Goal: Information Seeking & Learning: Learn about a topic

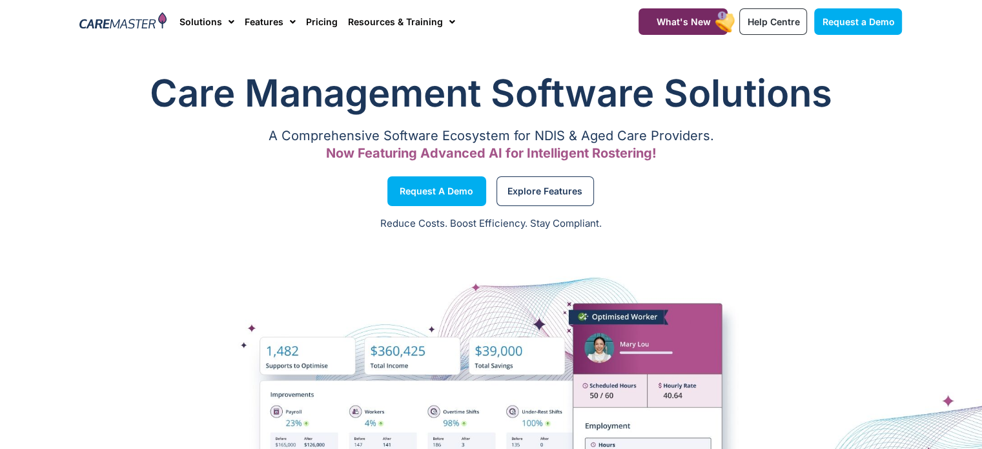
drag, startPoint x: 790, startPoint y: 227, endPoint x: 782, endPoint y: 227, distance: 7.7
click at [790, 227] on p "Reduce Costs. Boost Efficiency. Stay Compliant." at bounding box center [491, 223] width 966 height 15
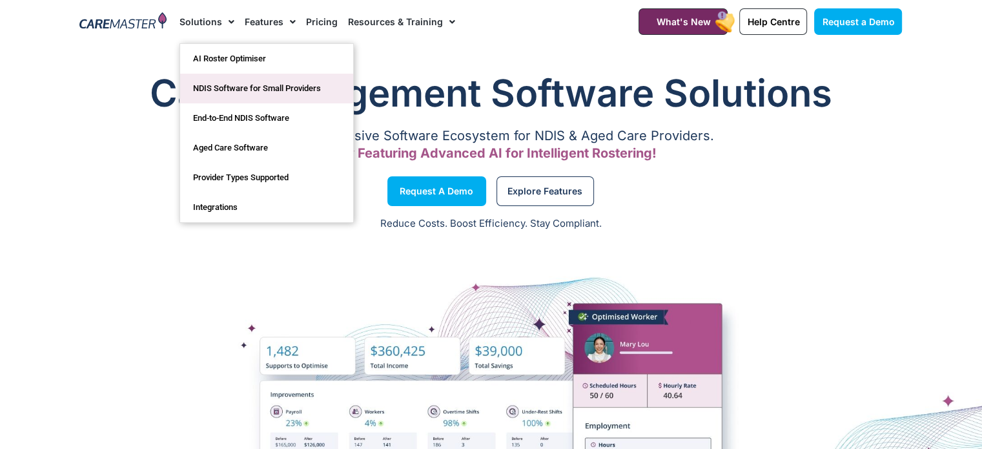
click at [226, 85] on link "NDIS Software for Small Providers" at bounding box center [266, 89] width 173 height 30
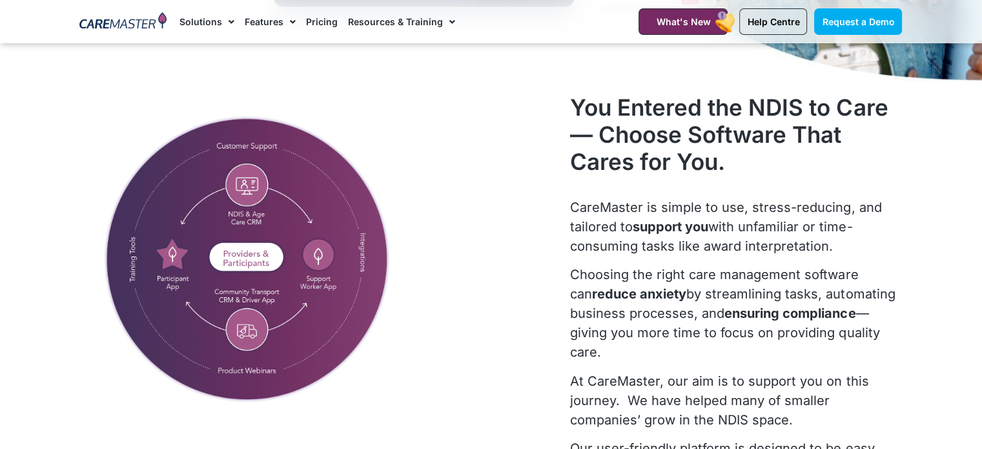
click at [507, 229] on div at bounding box center [319, 338] width 491 height 503
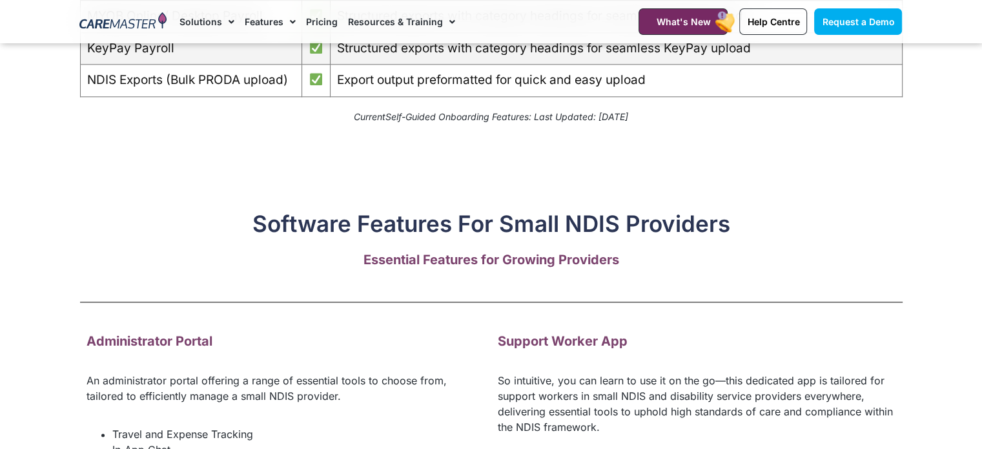
scroll to position [1485, 0]
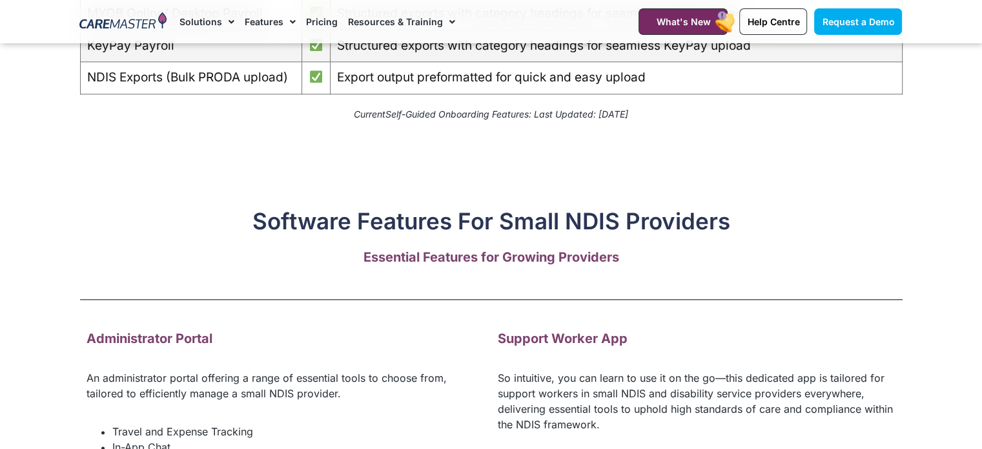
click at [798, 234] on h2 "Software Features For Small NDIS Providers" at bounding box center [491, 220] width 822 height 27
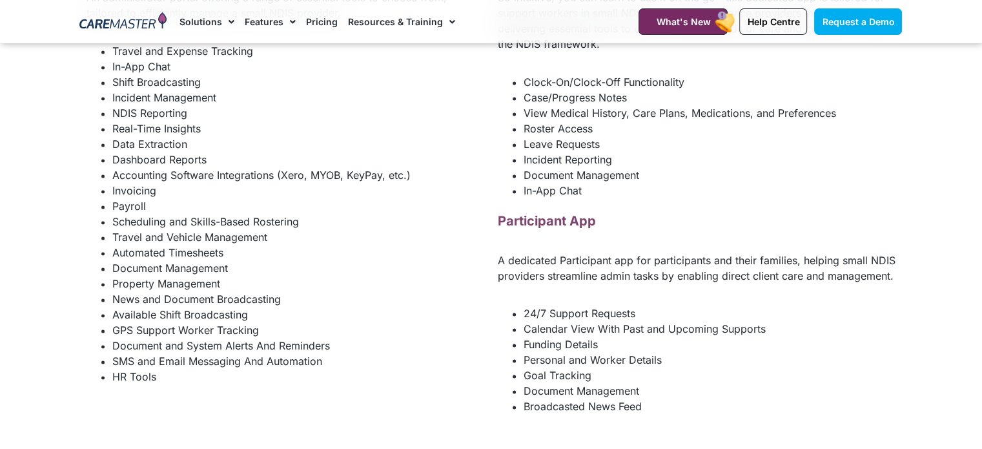
scroll to position [1872, 0]
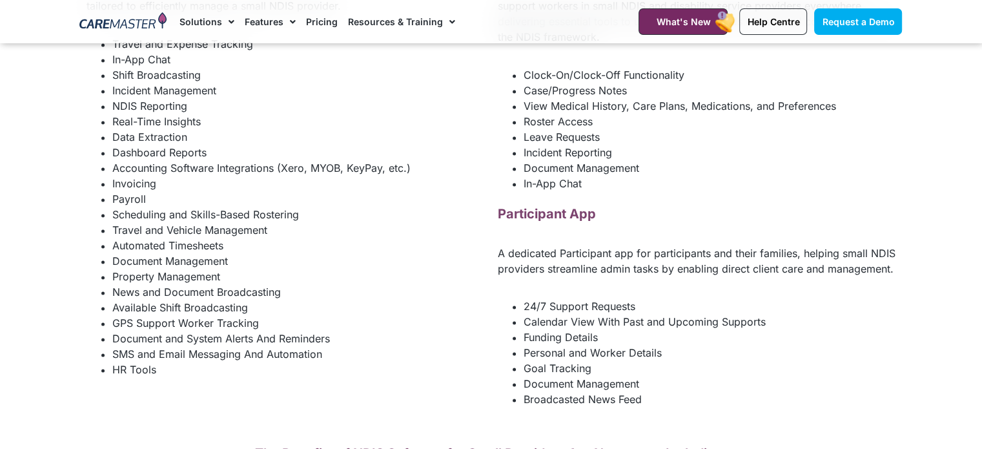
click at [724, 232] on div "Participant App" at bounding box center [697, 218] width 398 height 28
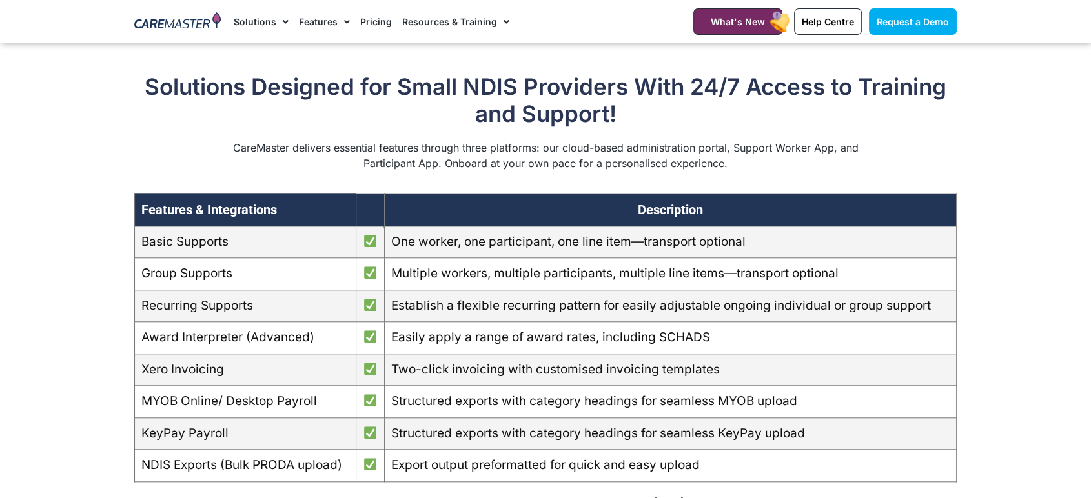
scroll to position [1012, 0]
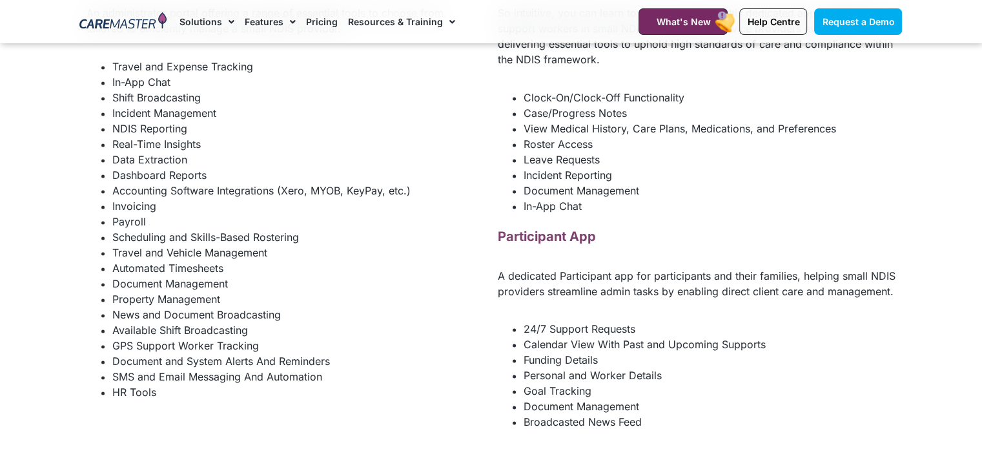
scroll to position [1836, 0]
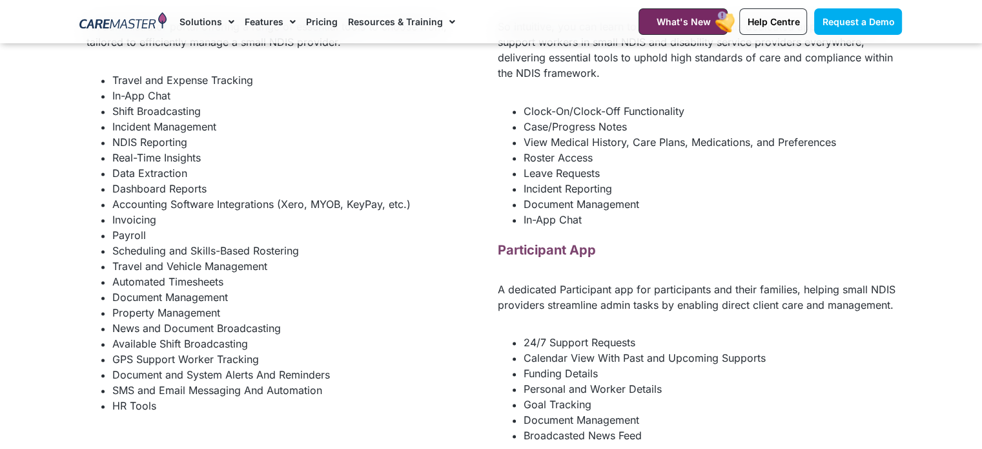
click at [448, 243] on li "Payroll" at bounding box center [298, 234] width 372 height 15
click at [414, 289] on li "Automated Timesheets" at bounding box center [298, 281] width 372 height 15
drag, startPoint x: 586, startPoint y: 231, endPoint x: 584, endPoint y: 223, distance: 8.2
click at [586, 227] on li "In-App Chat" at bounding box center [710, 219] width 372 height 15
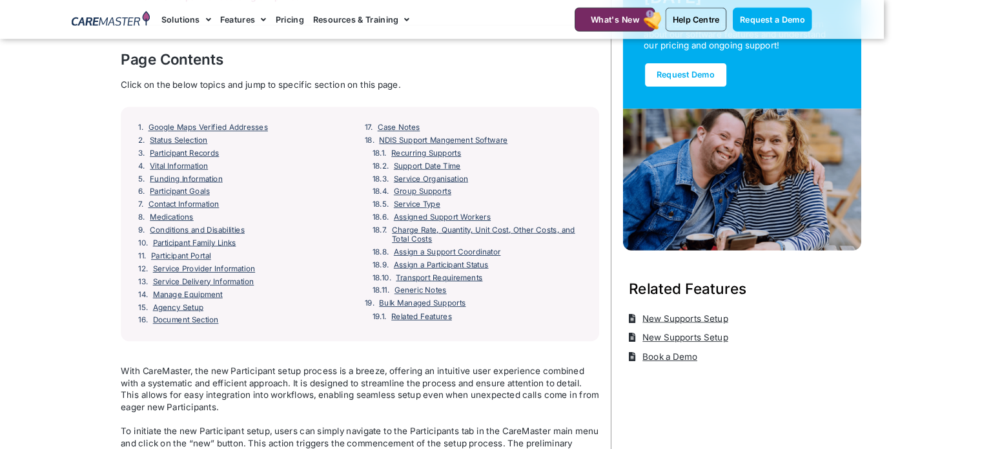
scroll to position [143, 0]
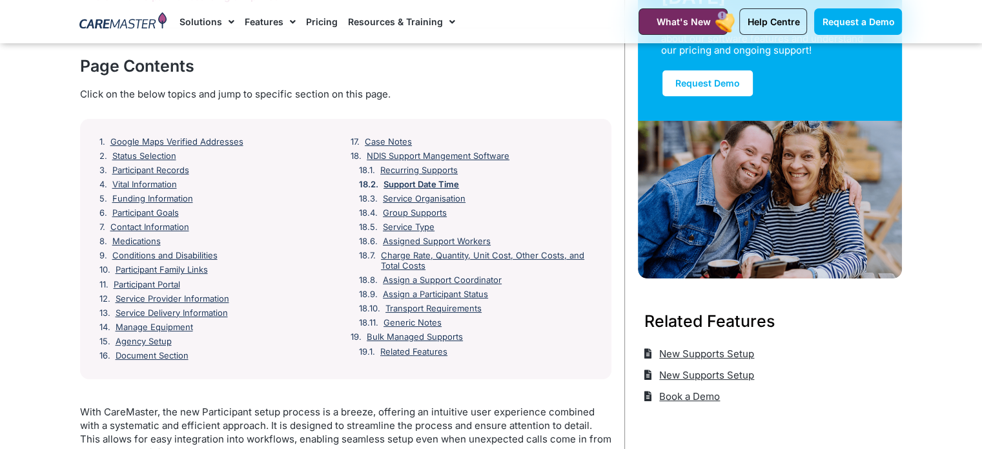
click at [554, 188] on div "Support Date Time" at bounding box center [475, 184] width 233 height 10
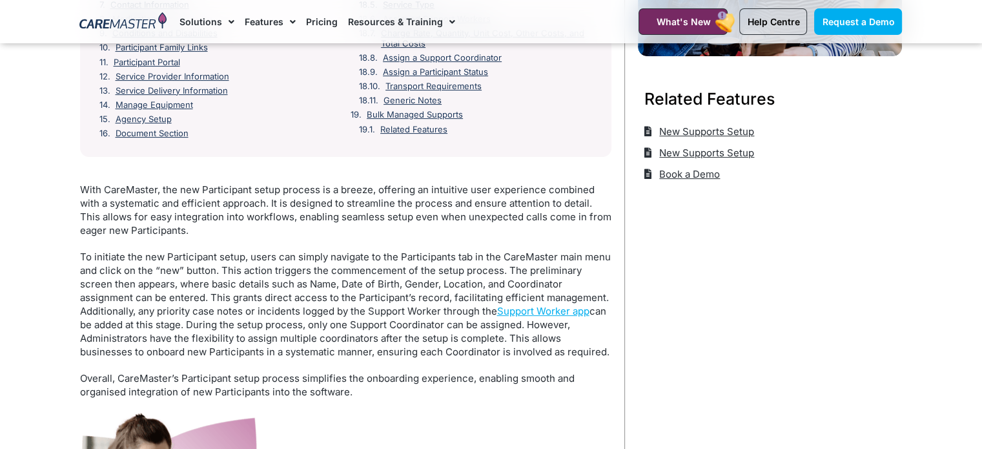
scroll to position [402, 0]
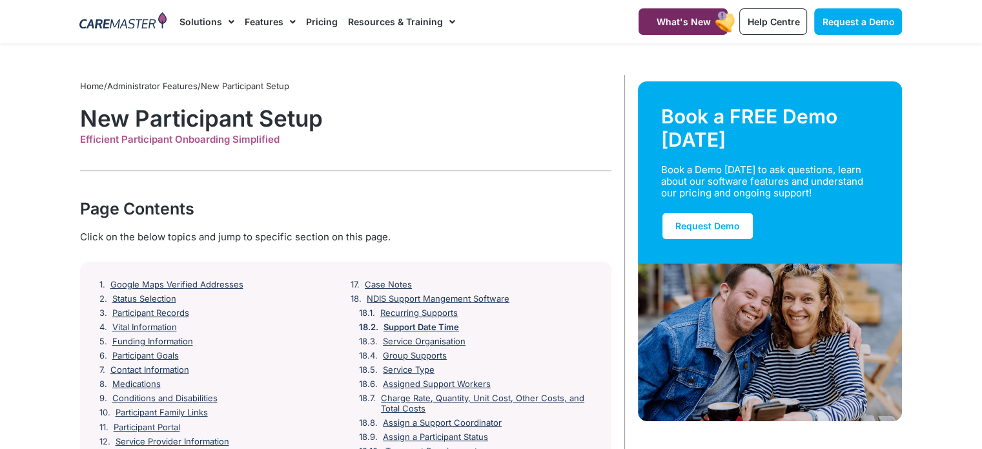
scroll to position [0, 0]
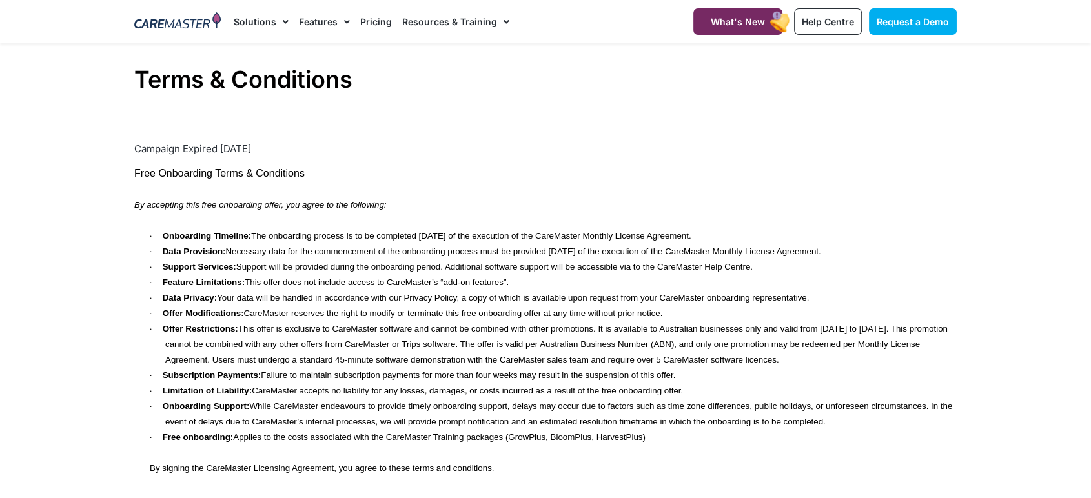
click at [677, 196] on p at bounding box center [545, 188] width 822 height 15
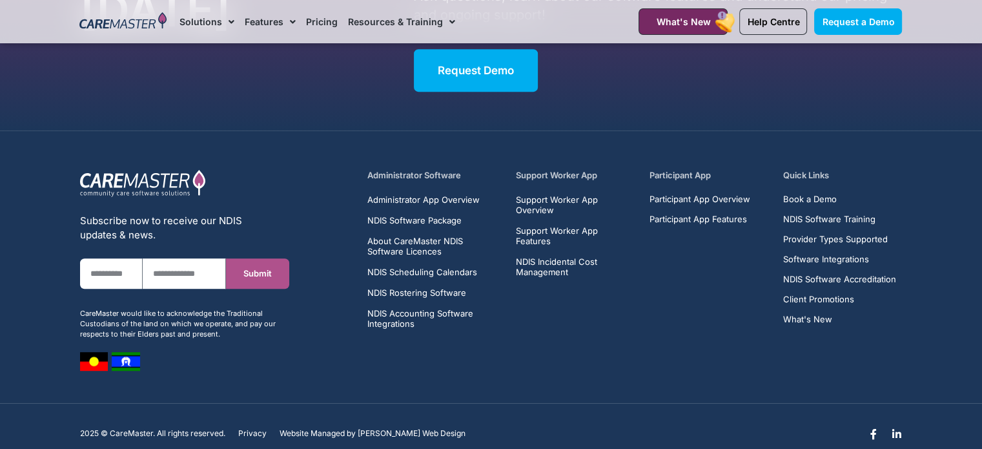
scroll to position [710, 0]
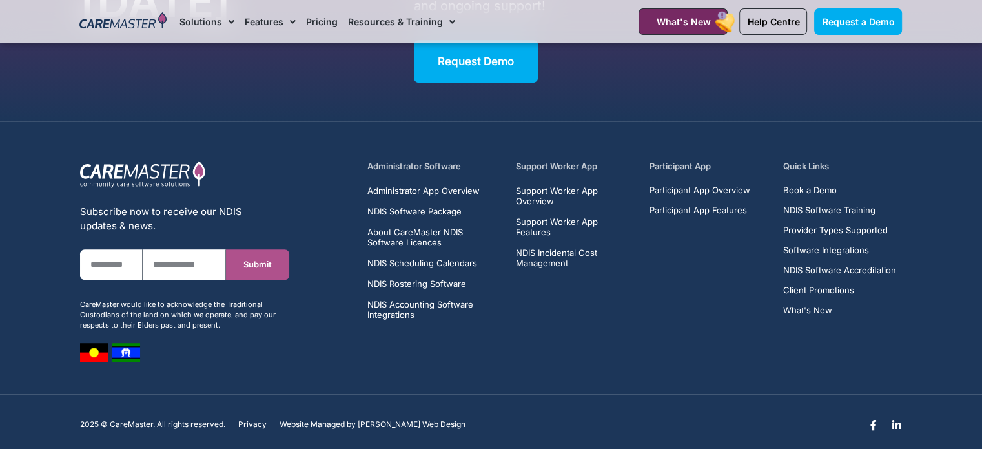
click at [431, 168] on h5 "Administrator Software" at bounding box center [434, 166] width 134 height 12
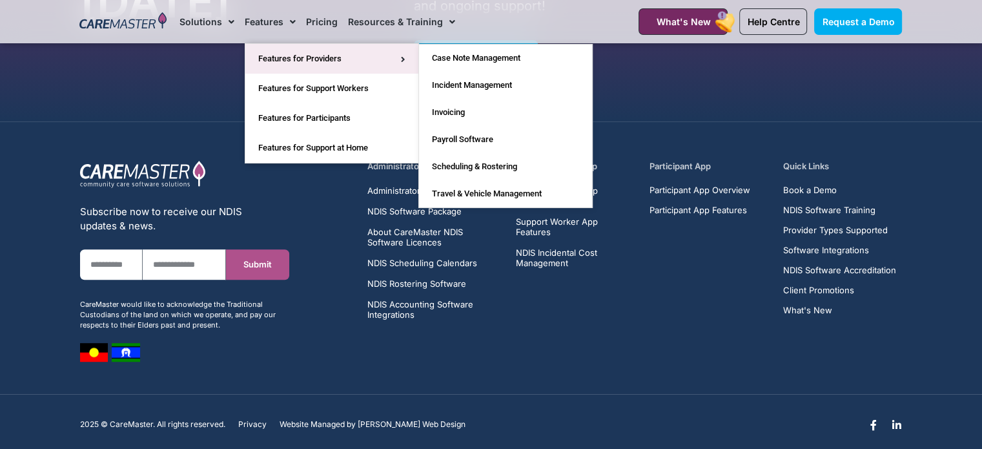
click at [280, 66] on link "Features for Providers" at bounding box center [331, 59] width 173 height 30
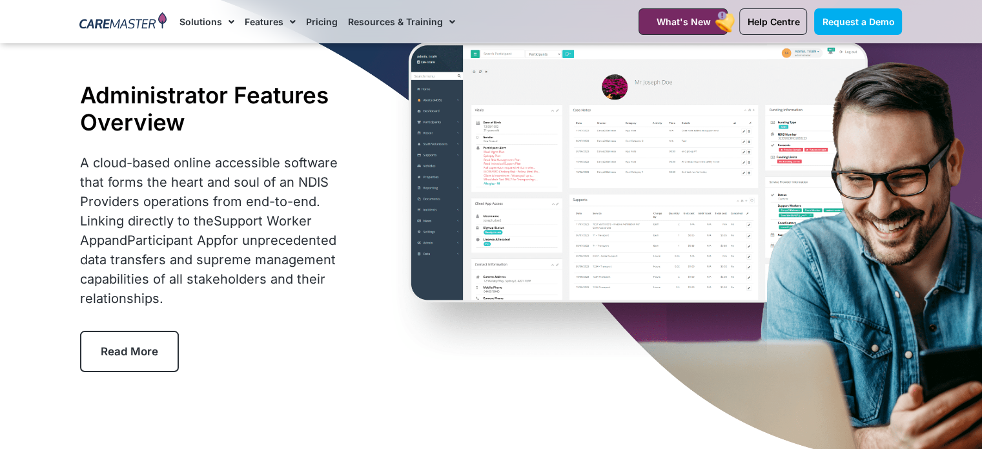
click at [364, 188] on div "Administrator Features Overview A cloud-based online accessible software that f…" at bounding box center [220, 226] width 292 height 303
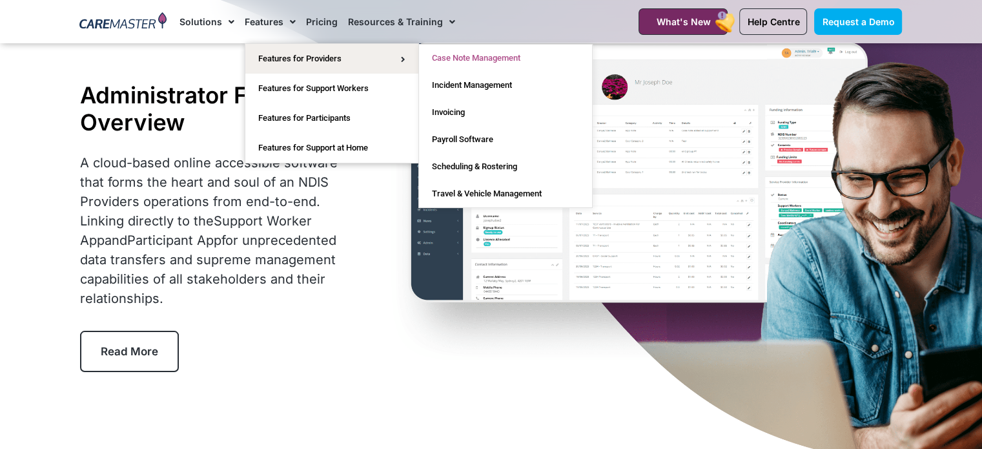
click at [508, 61] on link "Case Note Management" at bounding box center [505, 58] width 173 height 27
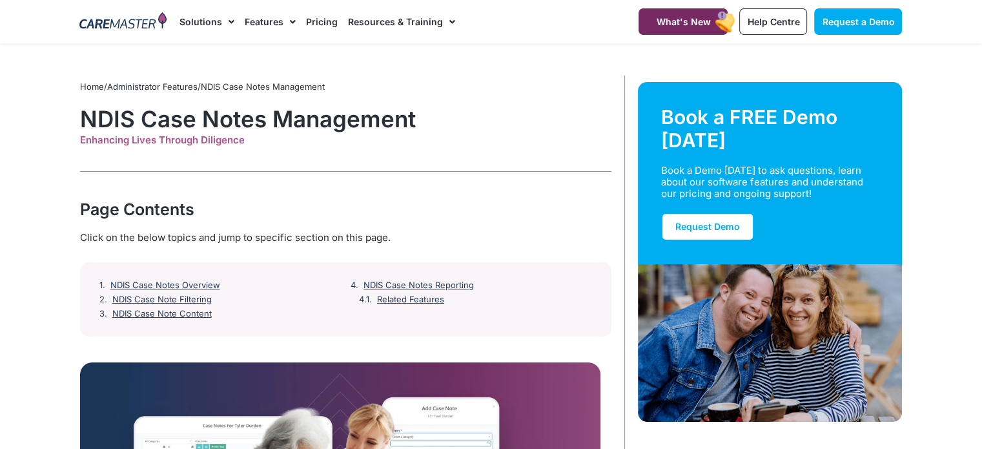
click at [537, 236] on div "Click on the below topics and jump to specific section on this page." at bounding box center [345, 237] width 531 height 14
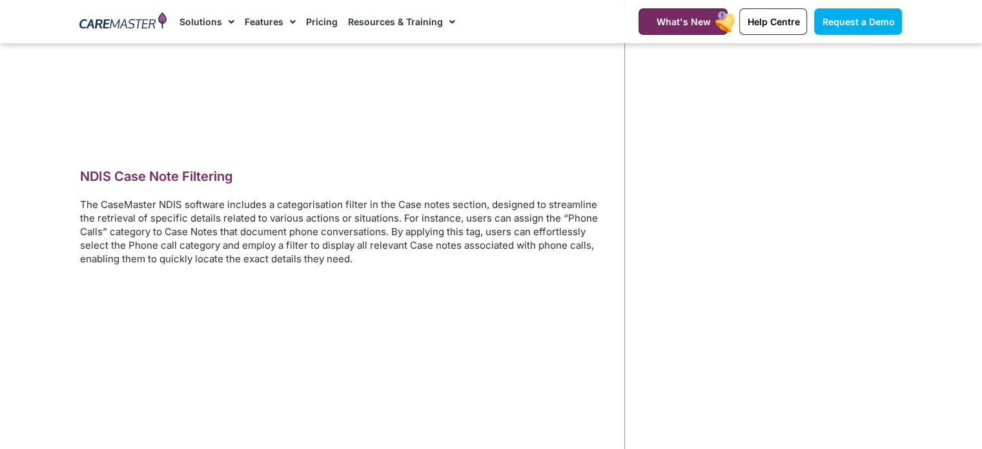
scroll to position [1937, 0]
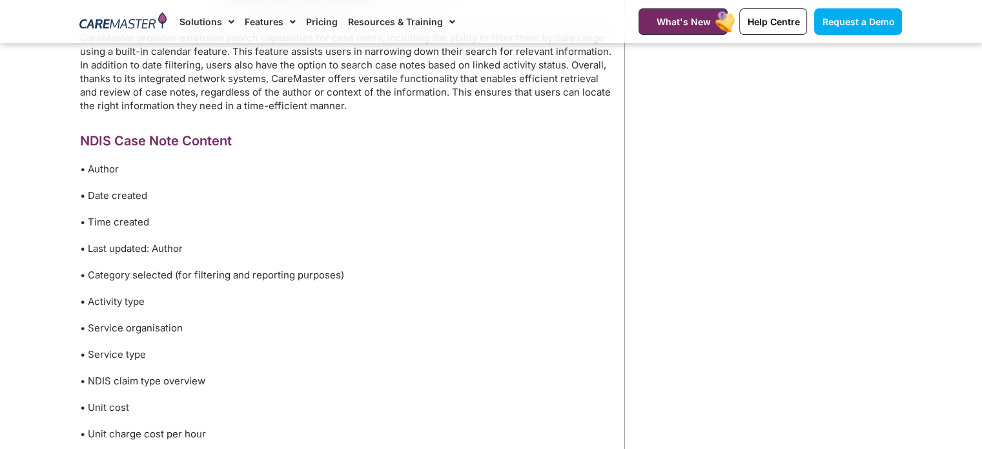
scroll to position [3292, 0]
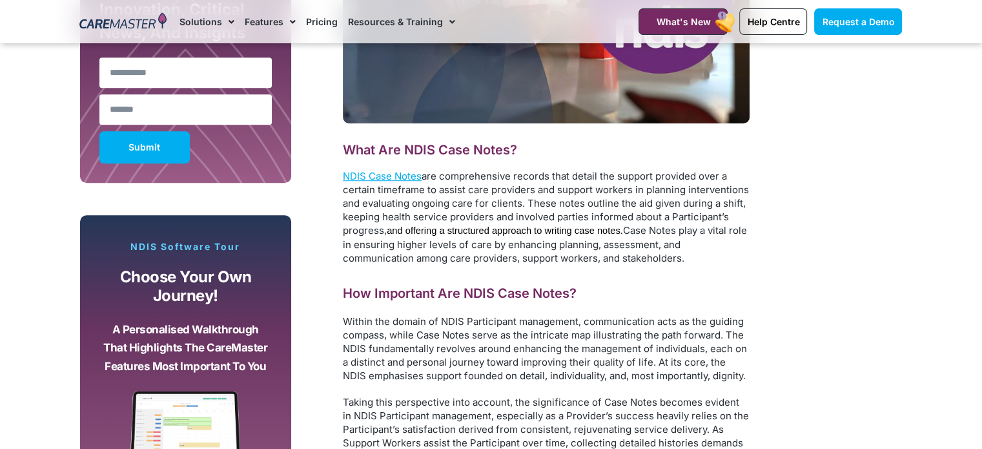
scroll to position [904, 0]
